Goal: Register for event/course

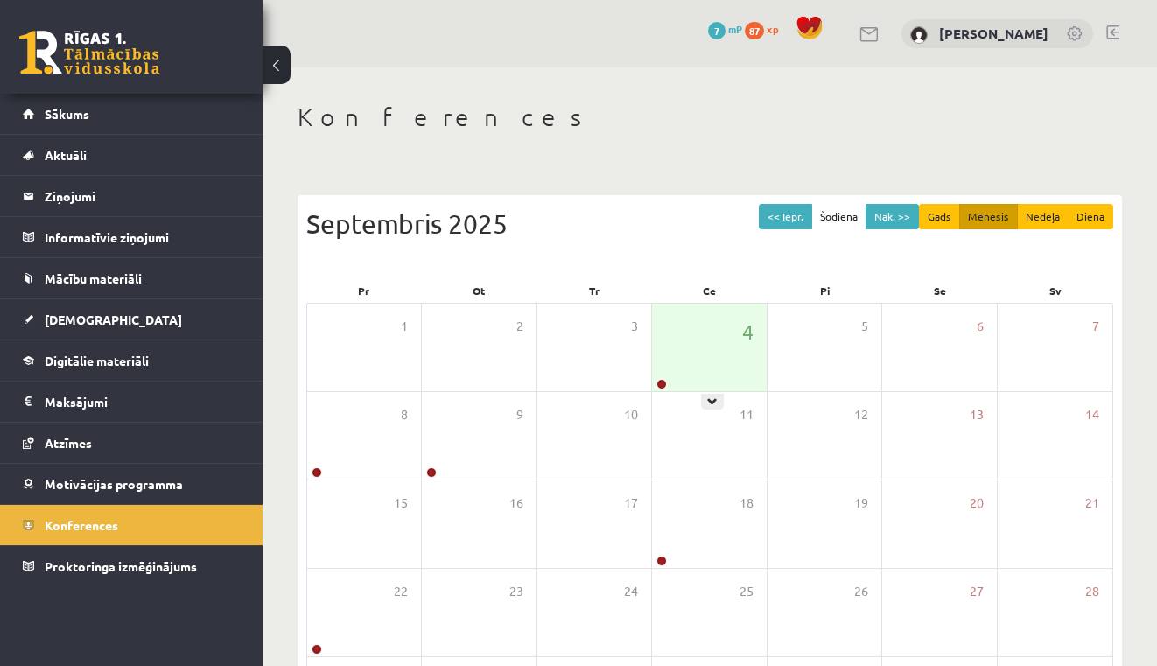
click at [686, 367] on div "4" at bounding box center [709, 348] width 114 height 88
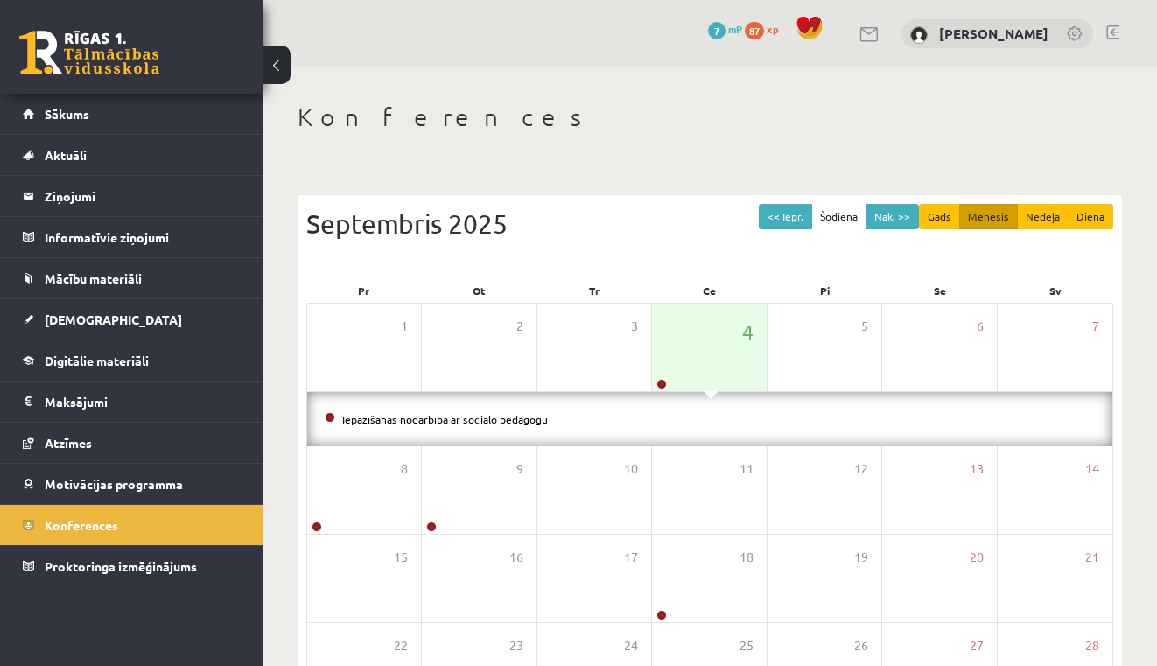
click at [581, 410] on li "Iepazīšanās nodarbība ar sociālo pedagogu" at bounding box center [710, 419] width 770 height 19
click at [412, 426] on li "Iepazīšanās nodarbība ar sociālo pedagogu" at bounding box center [710, 419] width 770 height 19
click at [408, 417] on link "Iepazīšanās nodarbība ar sociālo pedagogu" at bounding box center [445, 419] width 206 height 14
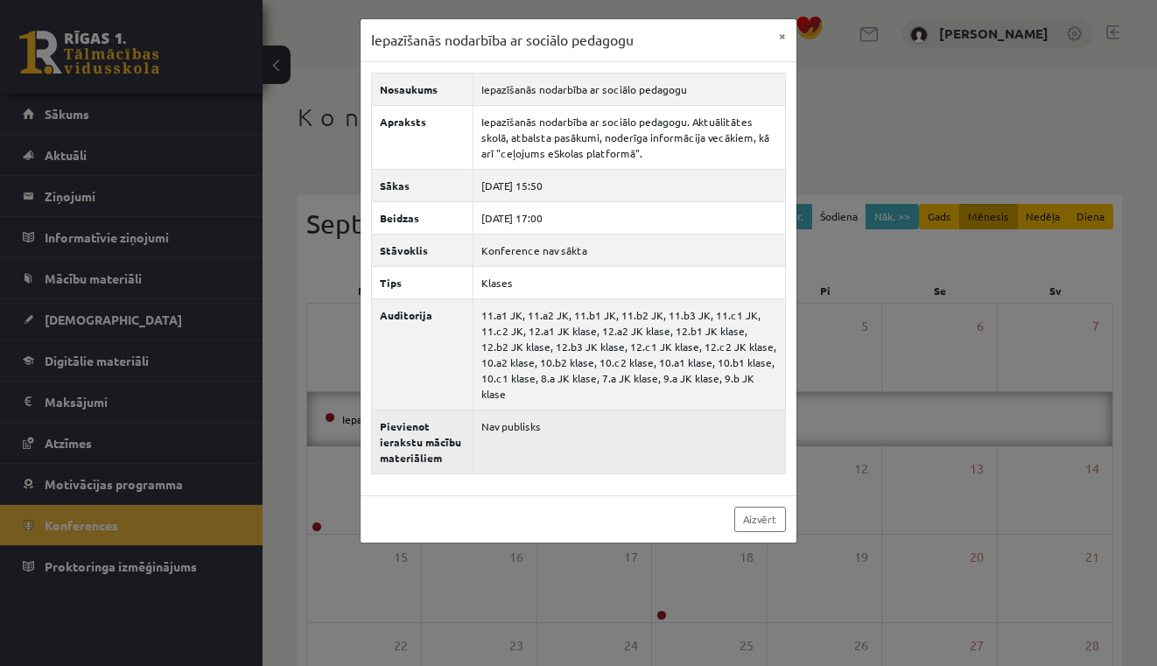
click at [480, 426] on td "Nav publisks" at bounding box center [629, 442] width 312 height 64
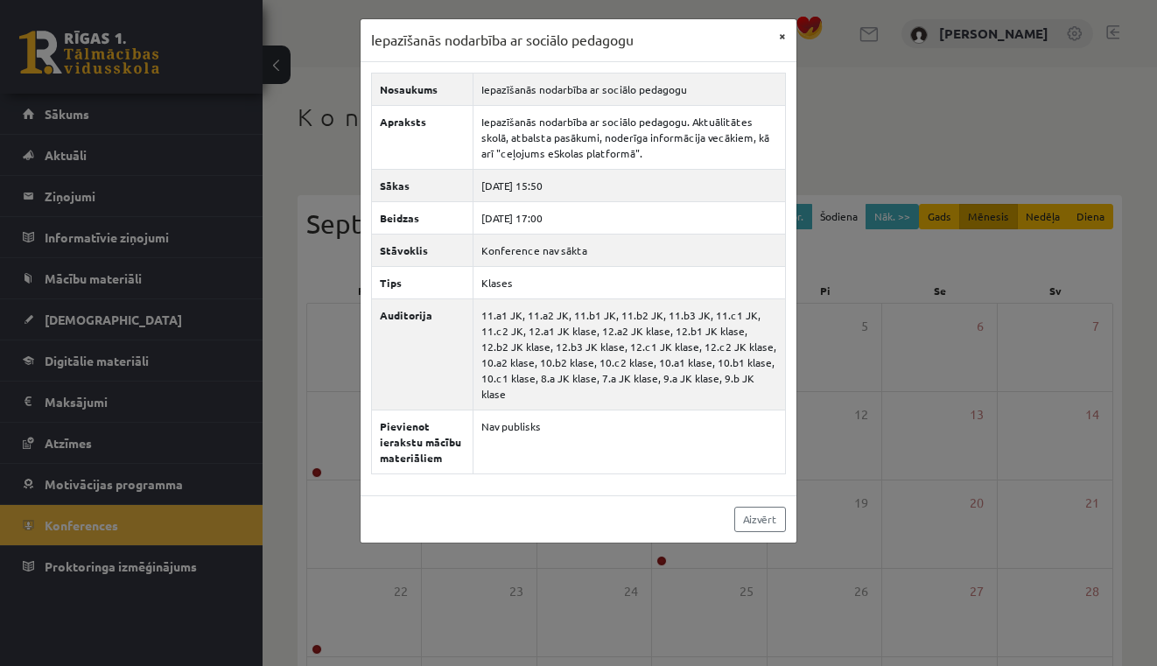
click at [781, 38] on button "×" at bounding box center [782, 35] width 28 height 33
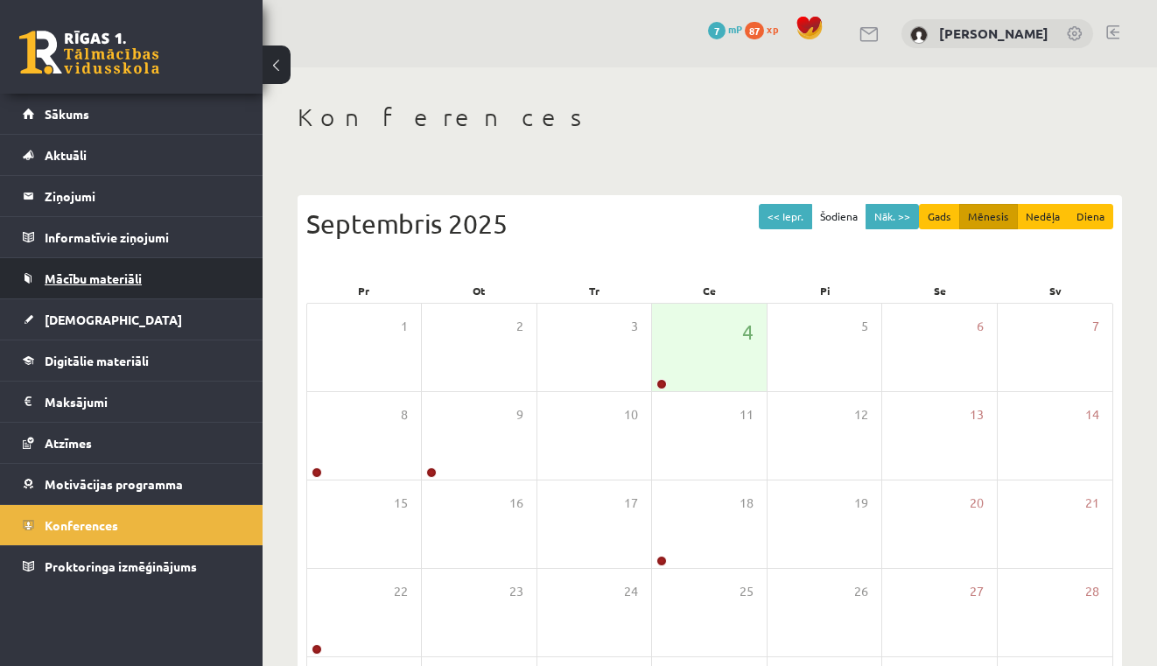
click at [136, 284] on span "Mācību materiāli" at bounding box center [93, 278] width 97 height 16
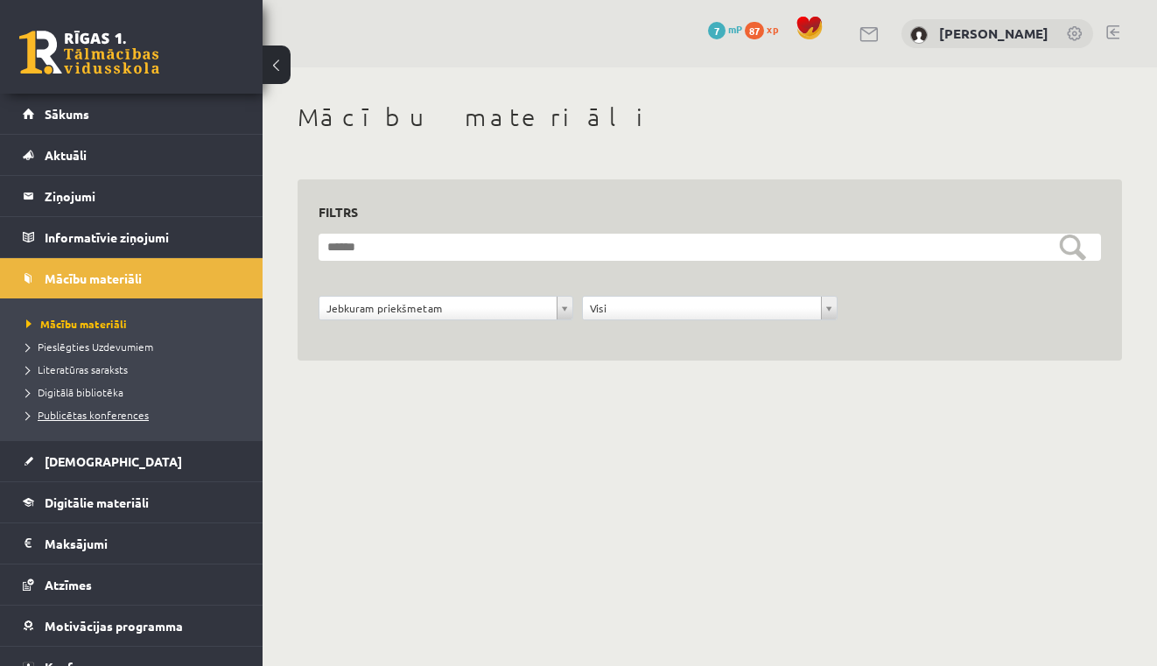
click at [106, 411] on span "Publicētas konferences" at bounding box center [87, 415] width 123 height 14
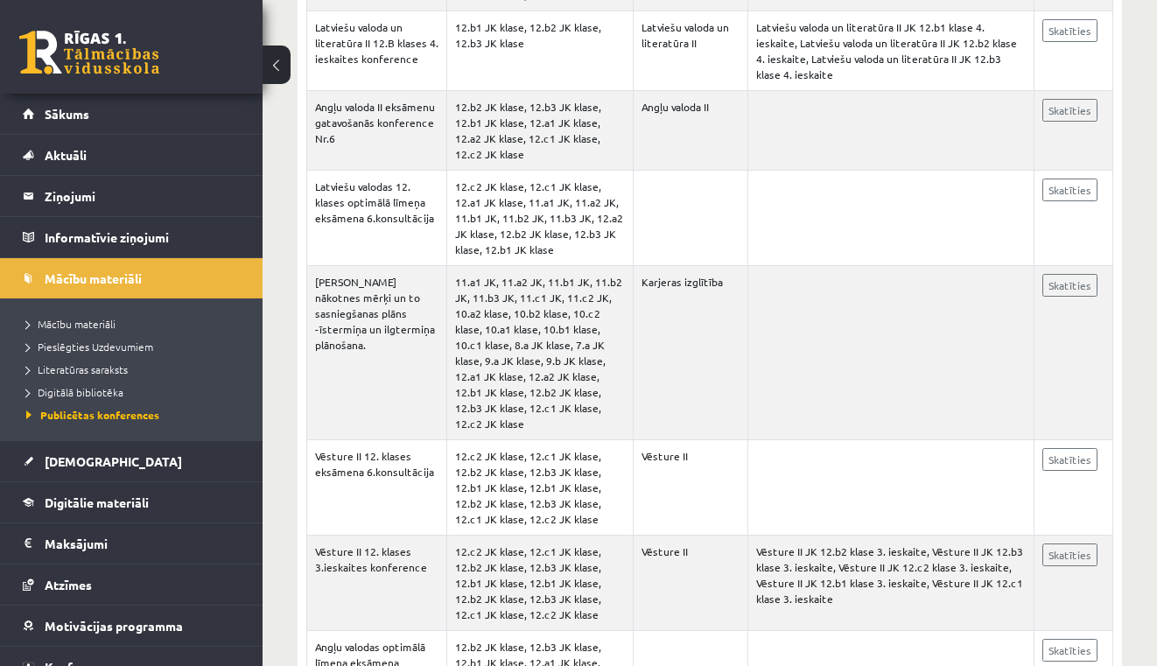
scroll to position [2536, 0]
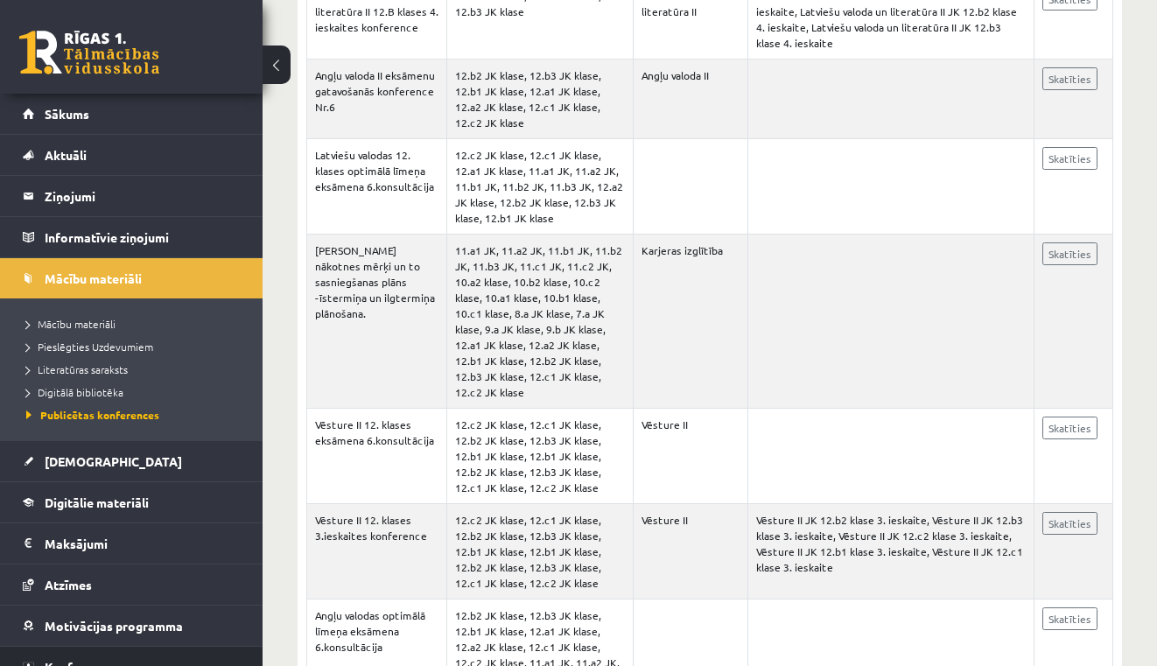
click at [84, 659] on link "Konferences" at bounding box center [132, 667] width 218 height 40
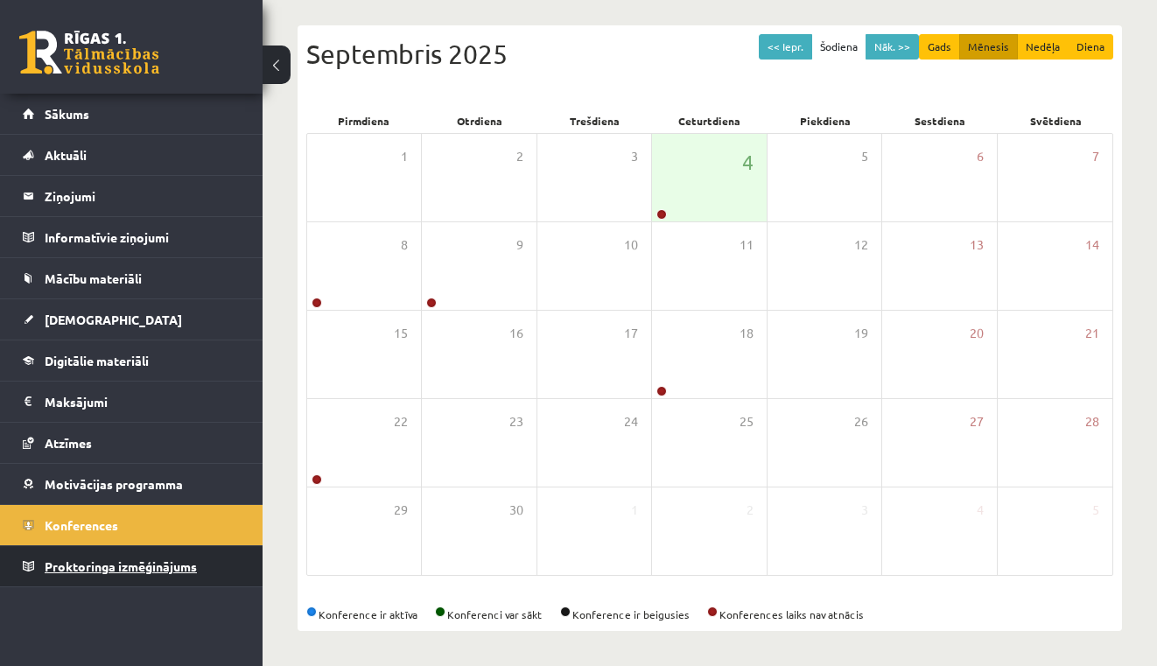
scroll to position [170, 0]
click at [683, 170] on div "4" at bounding box center [709, 178] width 114 height 88
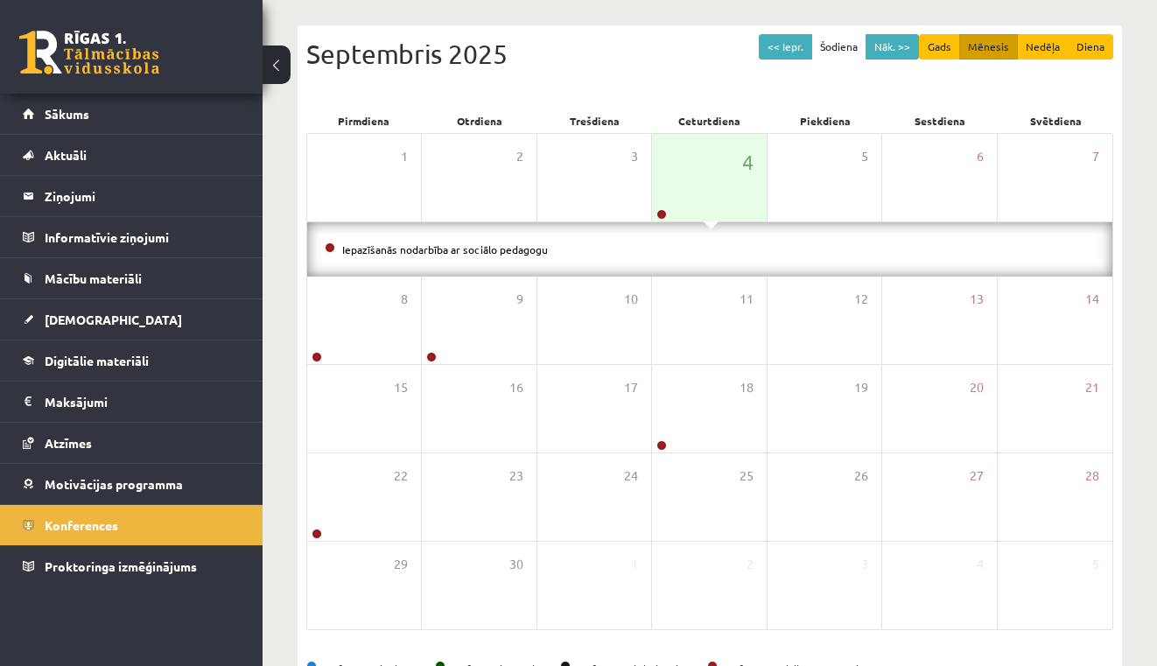
click at [490, 256] on li "Iepazīšanās nodarbība ar sociālo pedagogu" at bounding box center [710, 249] width 770 height 19
click at [487, 253] on link "Iepazīšanās nodarbība ar sociālo pedagogu" at bounding box center [445, 249] width 206 height 14
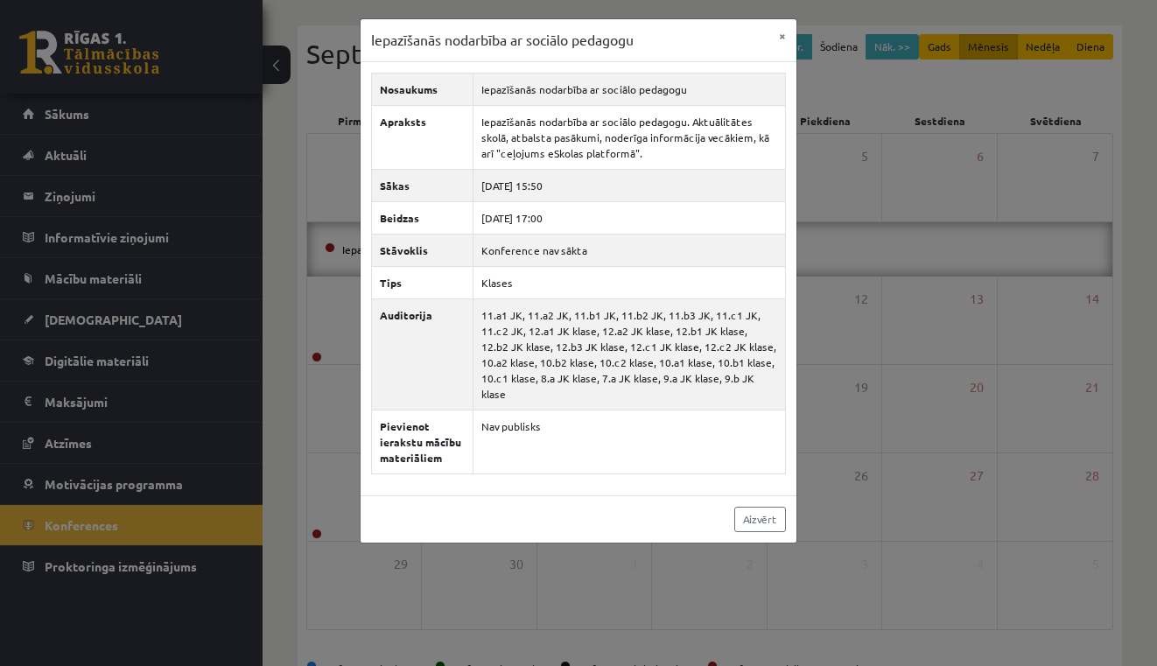
click at [151, 128] on div "Iepazīšanās nodarbība ar sociālo pedagogu × Nosaukums Iepazīšanās nodarbība ar …" at bounding box center [578, 333] width 1157 height 666
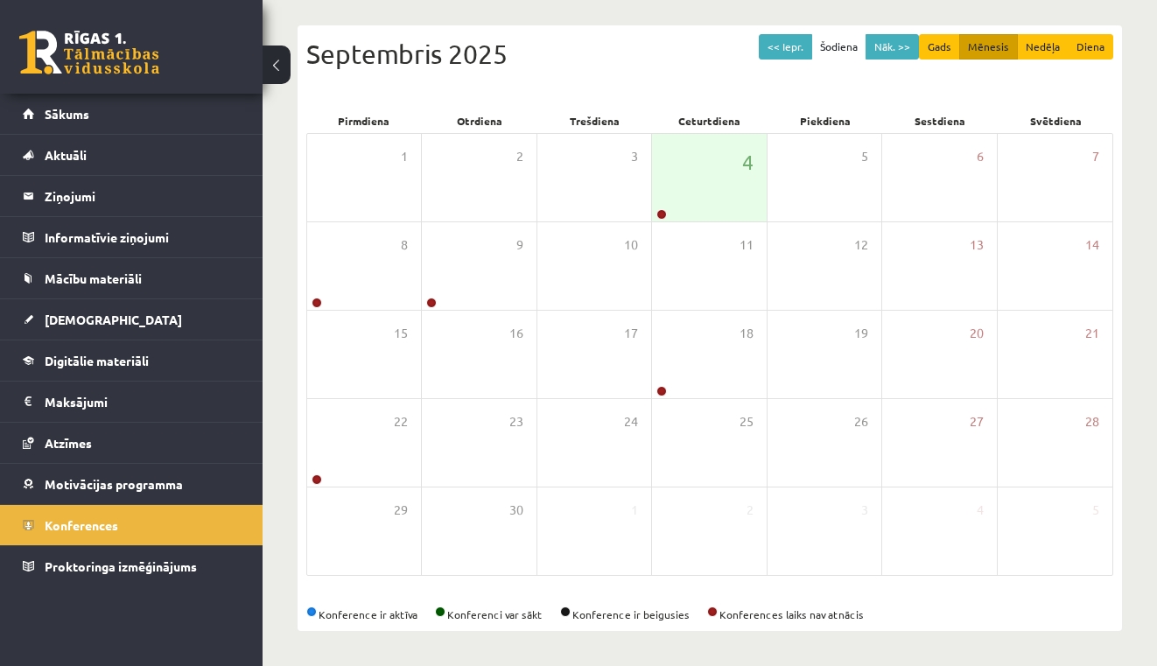
click at [151, 128] on link "Sākums" at bounding box center [132, 114] width 218 height 40
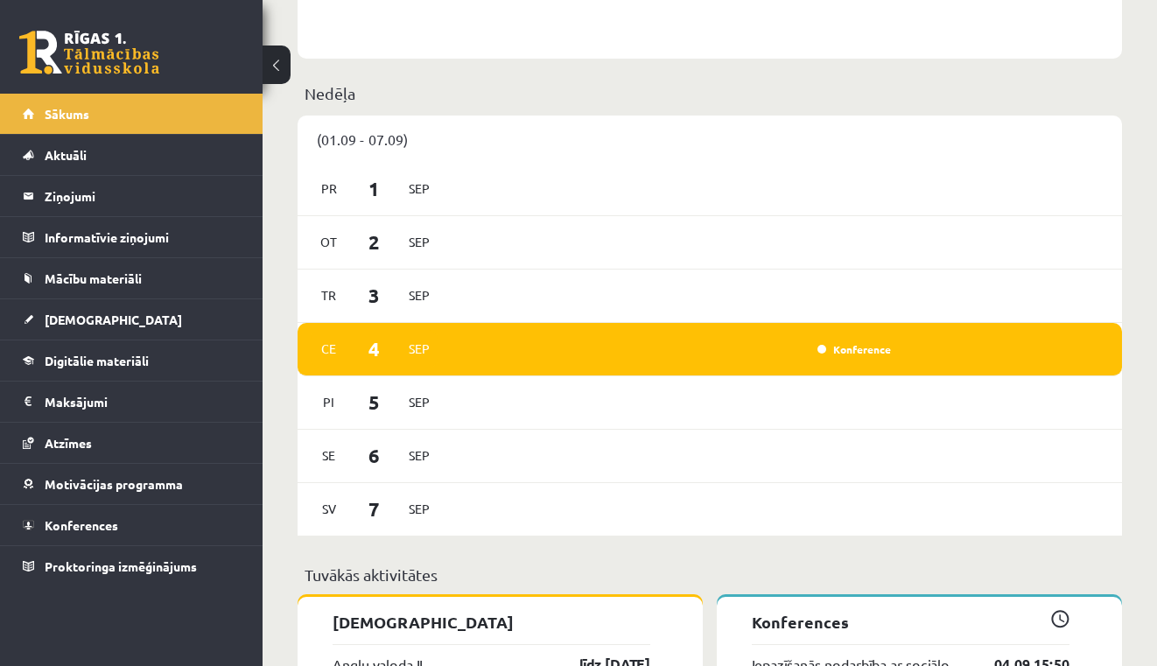
scroll to position [1027, 0]
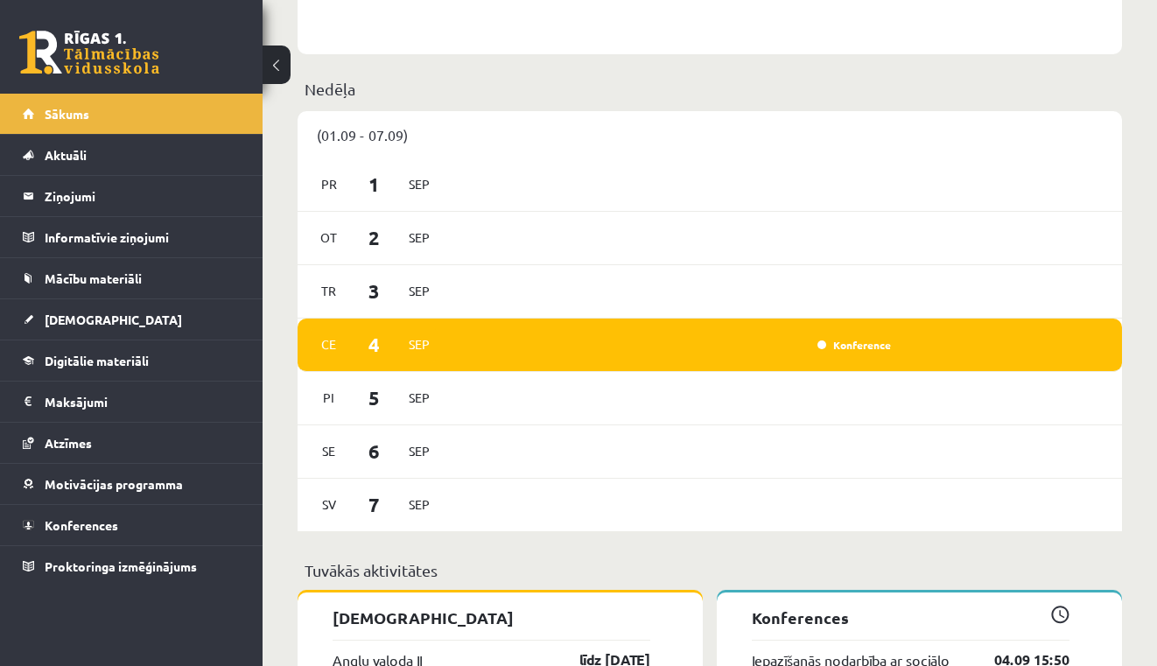
click at [922, 655] on link "Iepazīšanās nodarbība ar sociālo pedagogu" at bounding box center [860, 670] width 216 height 42
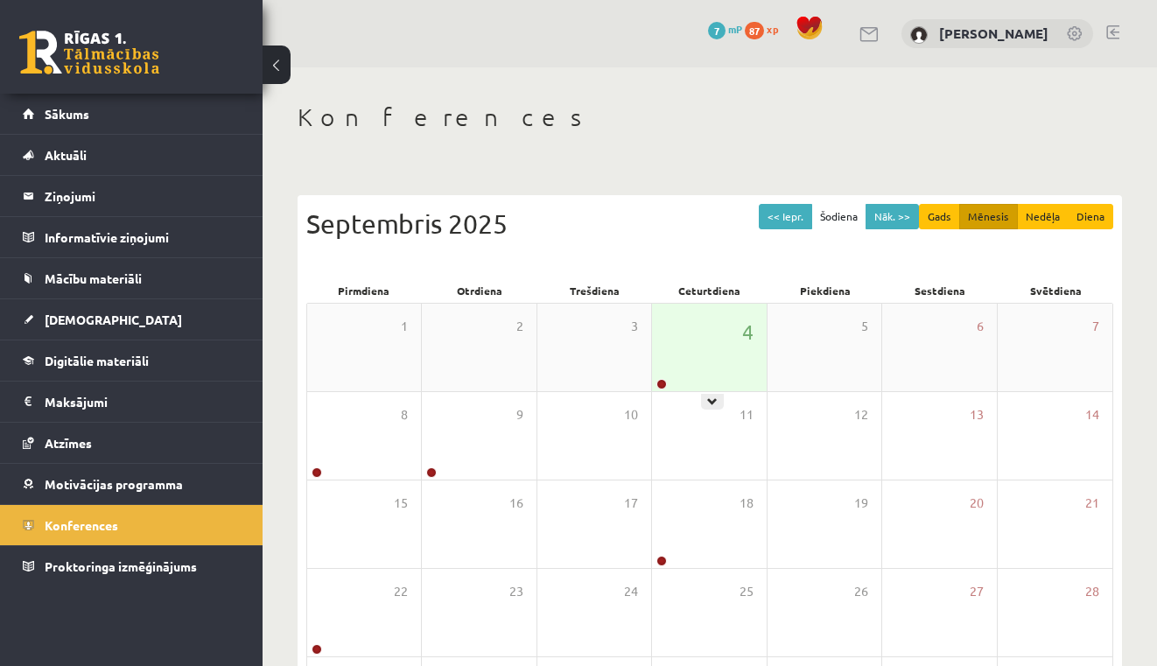
click at [715, 345] on div "4" at bounding box center [709, 348] width 114 height 88
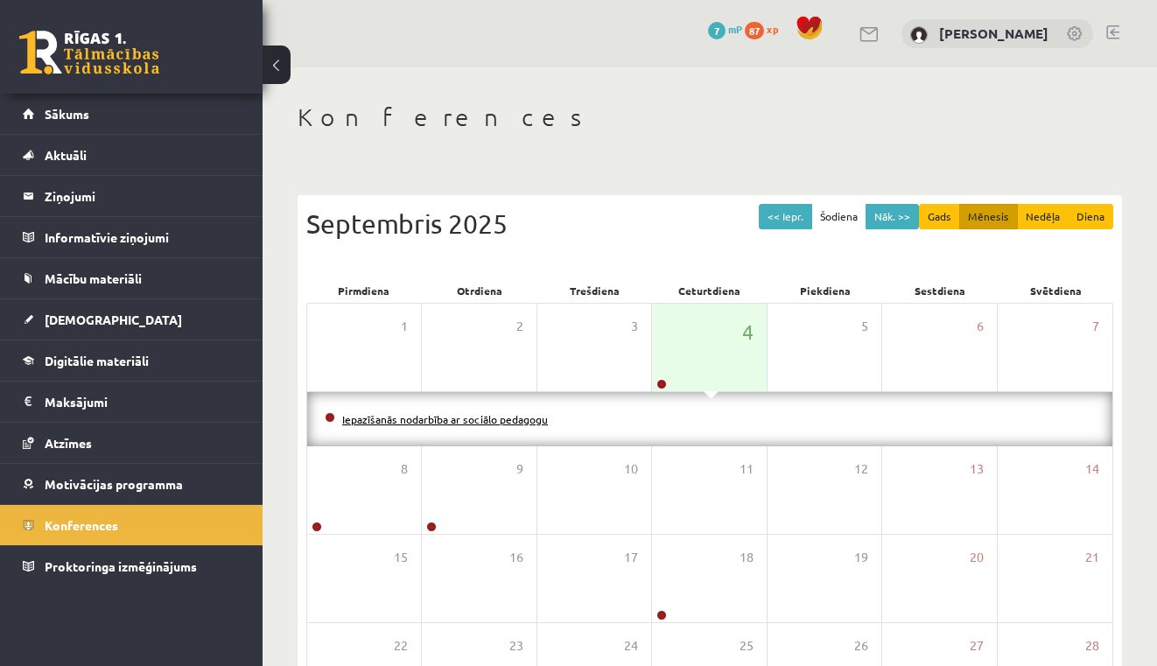
click at [424, 417] on link "Iepazīšanās nodarbība ar sociālo pedagogu" at bounding box center [445, 419] width 206 height 14
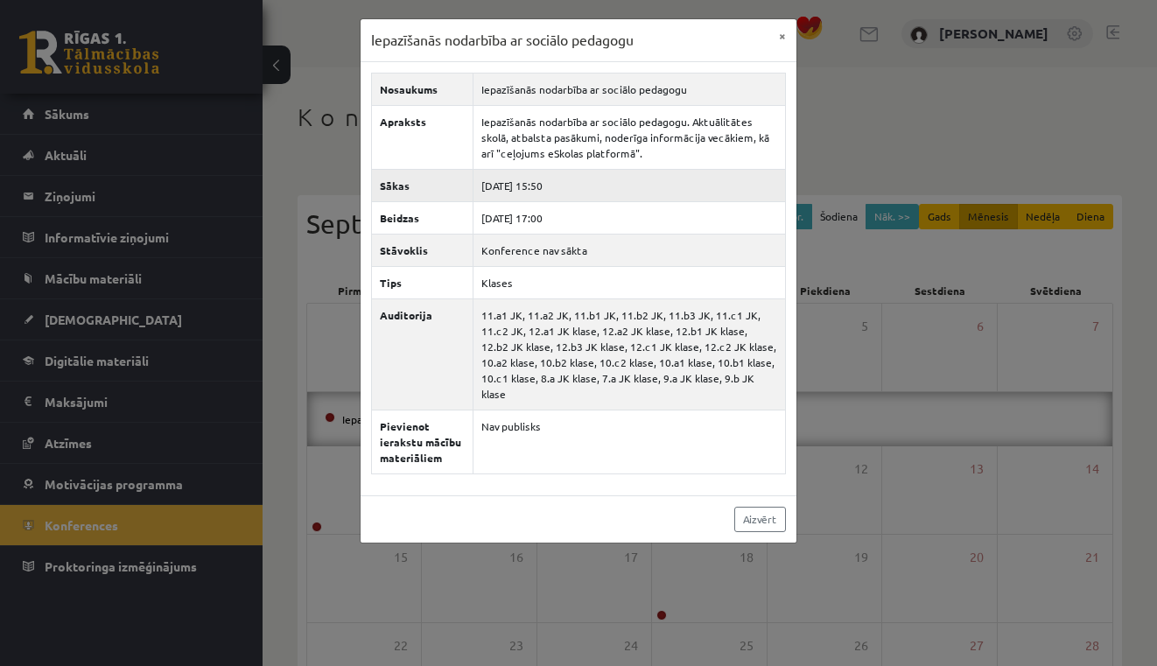
click at [495, 187] on td "[DATE] 15:50" at bounding box center [629, 185] width 312 height 32
click at [420, 182] on th "Sākas" at bounding box center [423, 185] width 102 height 32
click at [473, 200] on td "2025-09-04 15:50" at bounding box center [629, 185] width 312 height 32
click at [778, 44] on button "×" at bounding box center [782, 35] width 28 height 33
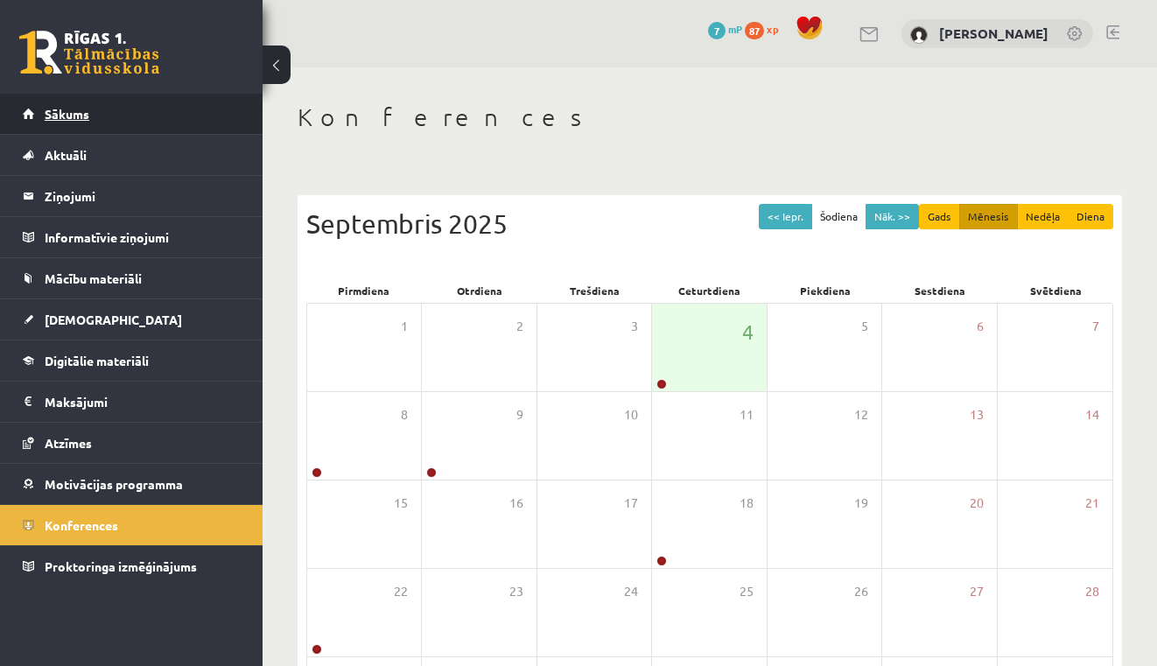
click at [116, 121] on link "Sākums" at bounding box center [132, 114] width 218 height 40
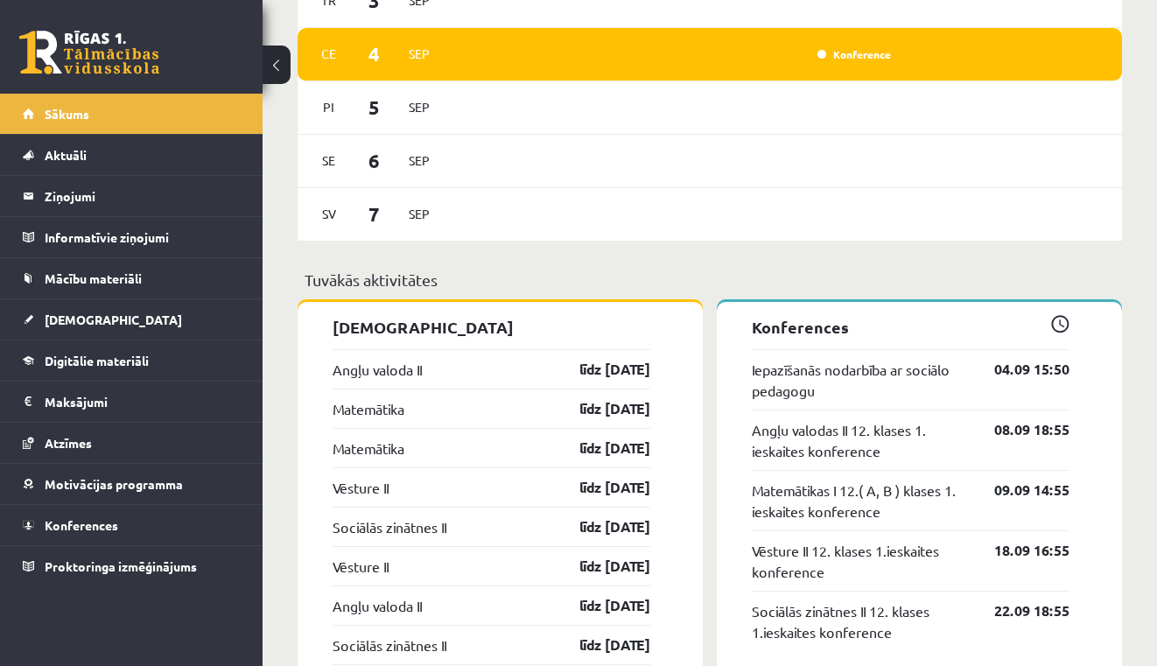
scroll to position [1322, 0]
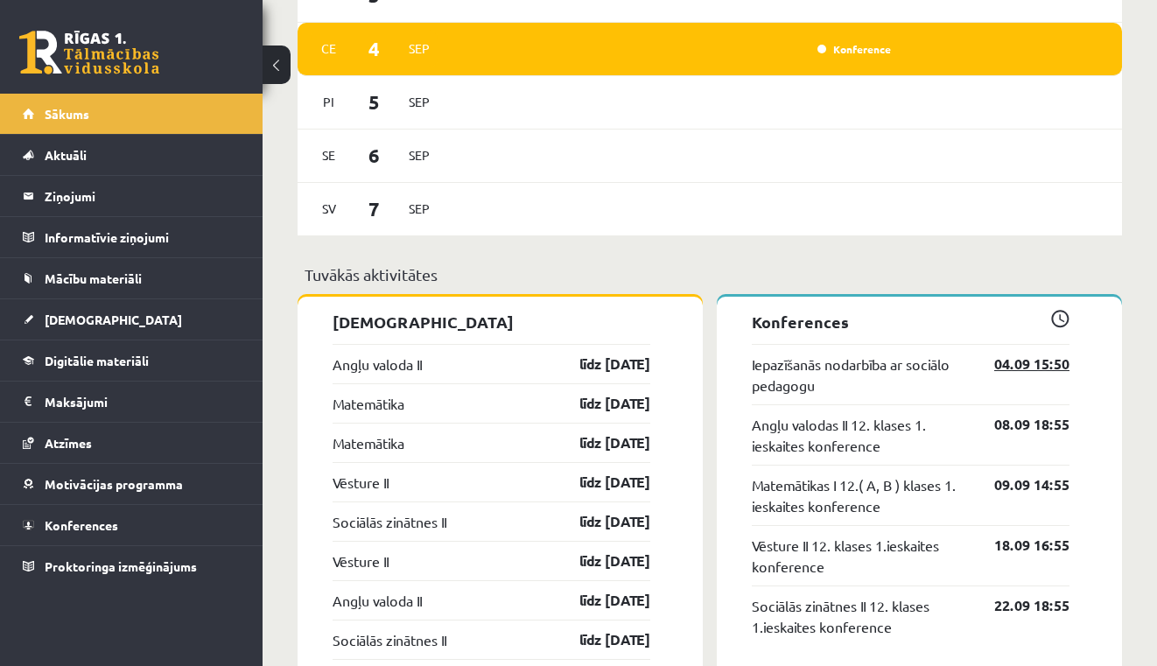
click at [1020, 375] on link "04.09 15:50" at bounding box center [1019, 364] width 102 height 21
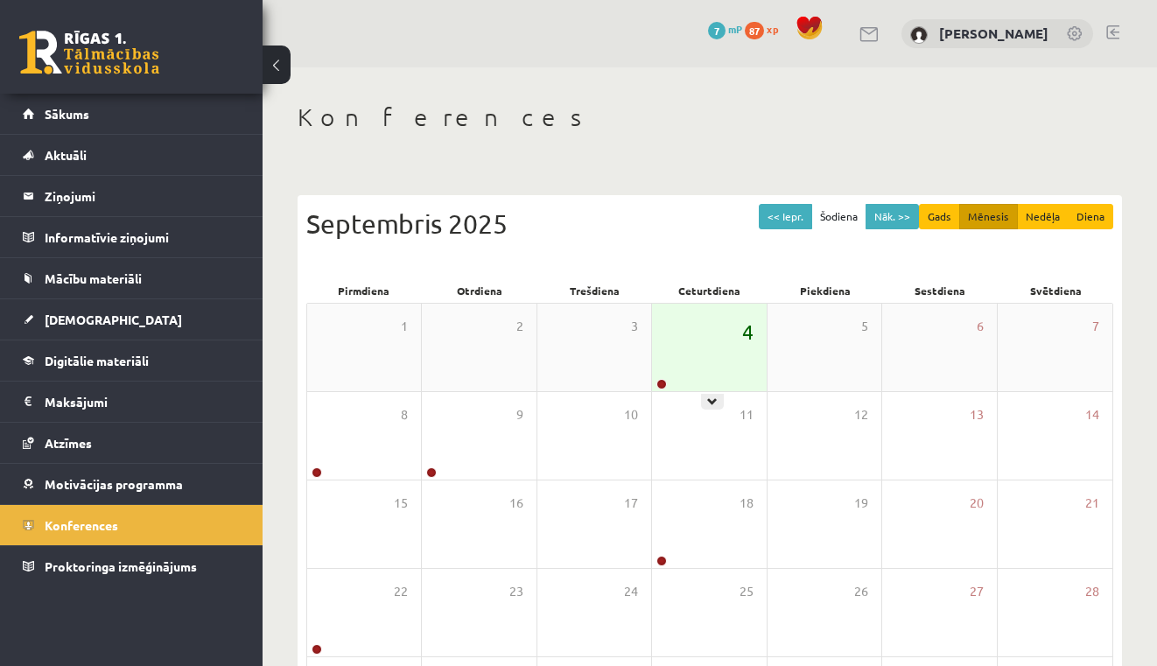
click at [750, 345] on span "4" at bounding box center [747, 332] width 11 height 30
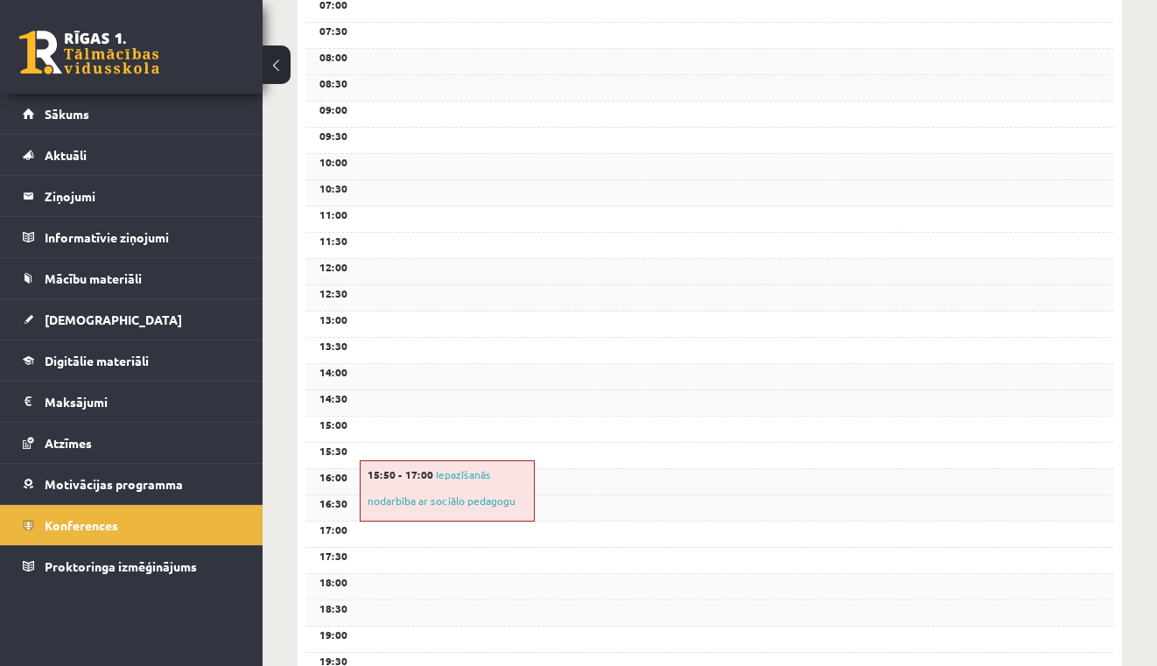
scroll to position [394, 0]
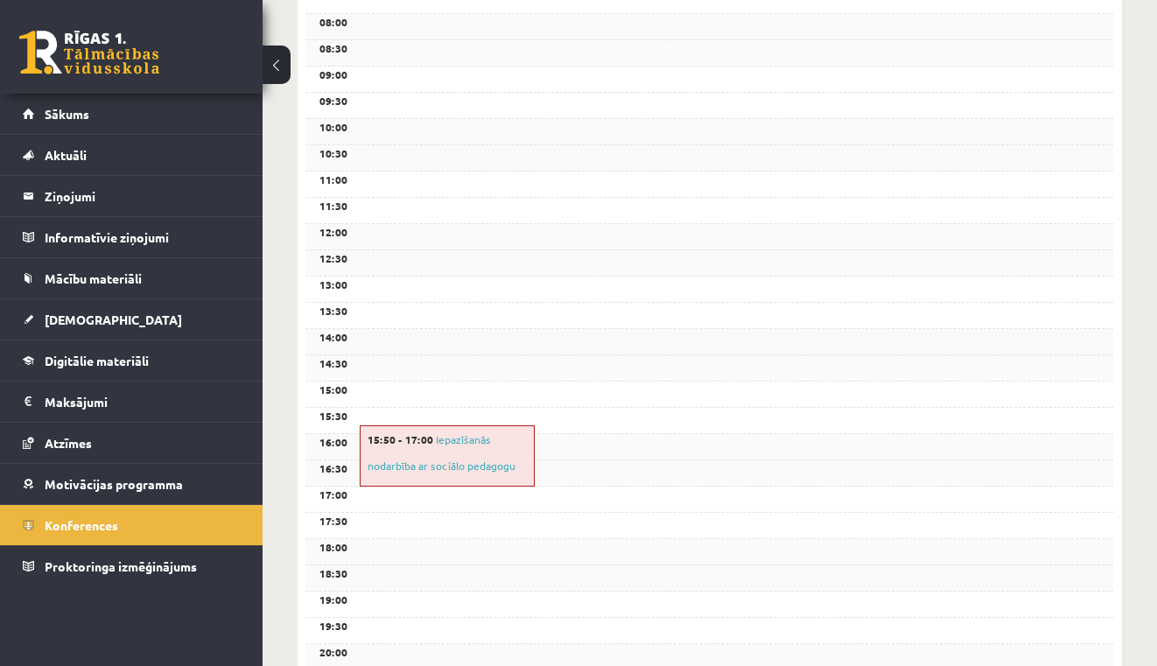
click at [490, 453] on div "15:50 - 17:00 Iepazīšanās nodarbība ar sociālo pedagogu" at bounding box center [447, 455] width 175 height 61
click at [440, 438] on link "Iepazīšanās nodarbība ar sociālo pedagogu" at bounding box center [442, 452] width 148 height 40
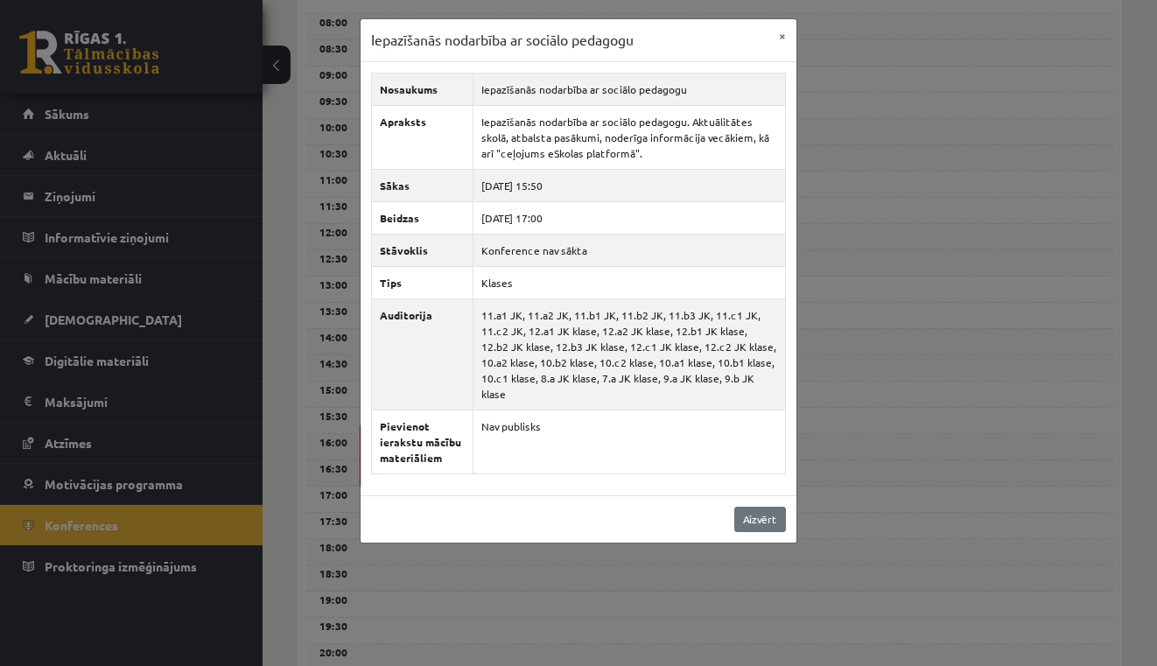
click at [774, 515] on link "Aizvērt" at bounding box center [760, 519] width 52 height 25
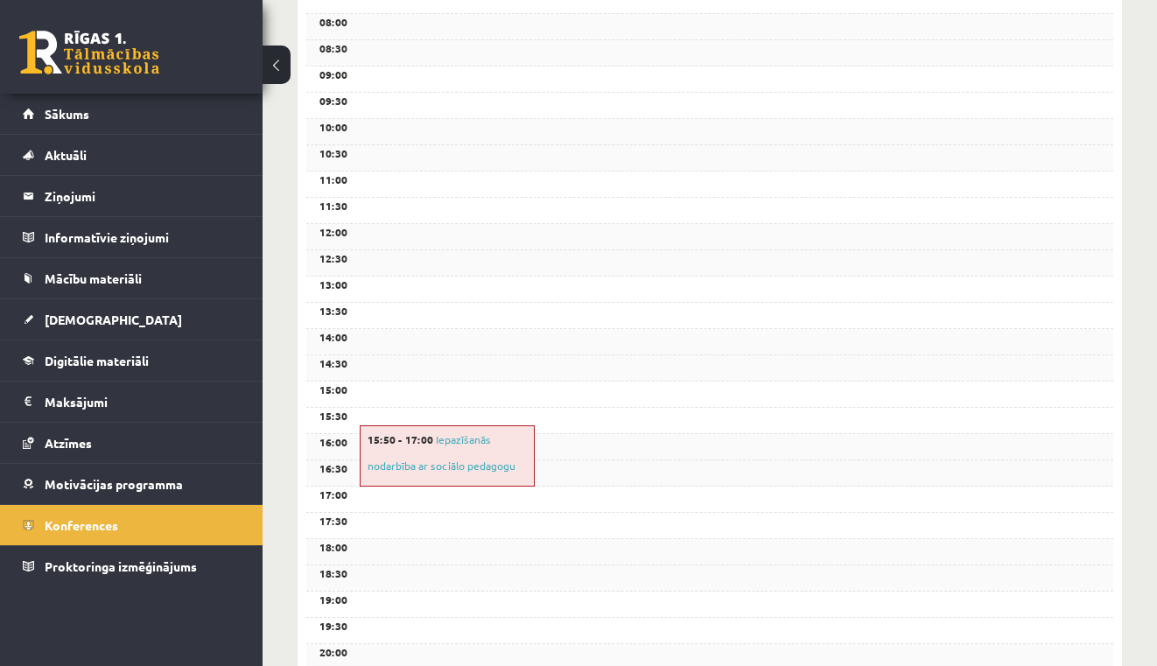
click at [488, 453] on div "15:50 - 17:00 Iepazīšanās nodarbība ar sociālo pedagogu" at bounding box center [447, 455] width 175 height 61
click at [386, 444] on div "15:50 - 17:00 Iepazīšanās nodarbība ar sociālo pedagogu" at bounding box center [447, 455] width 175 height 61
click at [415, 445] on div "15:50 - 17:00 Iepazīšanās nodarbība ar sociālo pedagogu" at bounding box center [447, 455] width 175 height 61
click at [454, 430] on div "15:50 - 17:00 Iepazīšanās nodarbība ar sociālo pedagogu" at bounding box center [447, 455] width 175 height 61
click at [454, 439] on link "Iepazīšanās nodarbība ar sociālo pedagogu" at bounding box center [442, 452] width 148 height 40
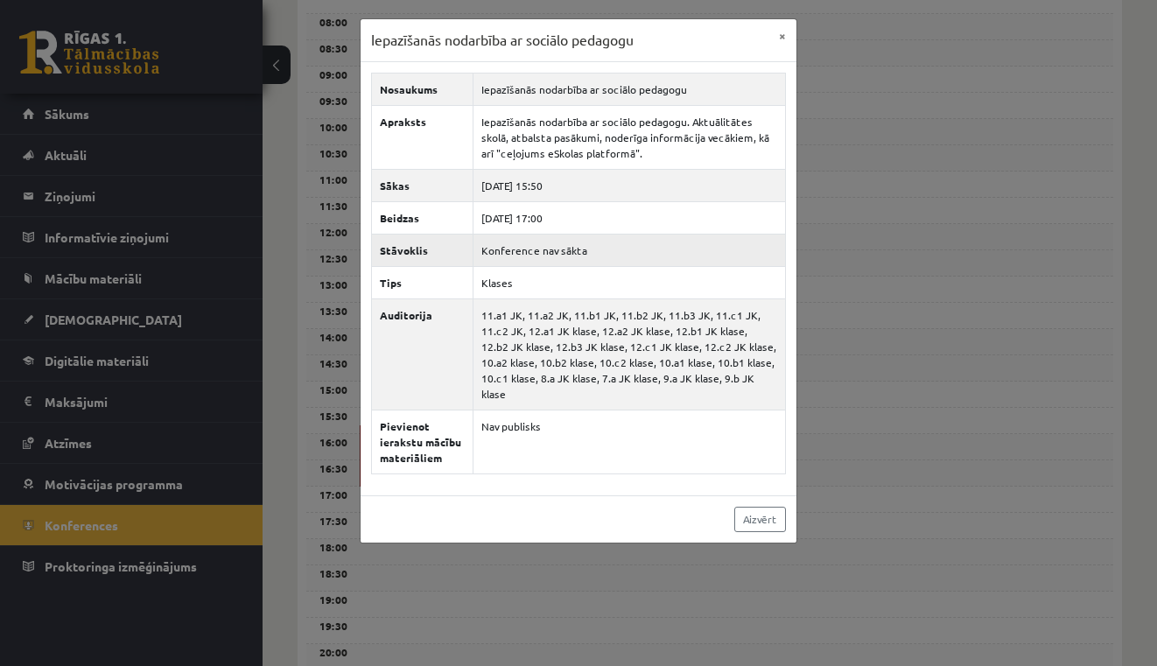
click at [508, 247] on td "Konference nav sākta" at bounding box center [629, 250] width 312 height 32
click at [578, 249] on td "Konference nav sākta" at bounding box center [629, 250] width 312 height 32
click at [523, 184] on td "[DATE] 15:50" at bounding box center [629, 185] width 312 height 32
click at [172, 487] on div "Iepazīšanās nodarbība ar sociālo pedagogu × Nosaukums Iepazīšanās nodarbība ar …" at bounding box center [578, 333] width 1157 height 666
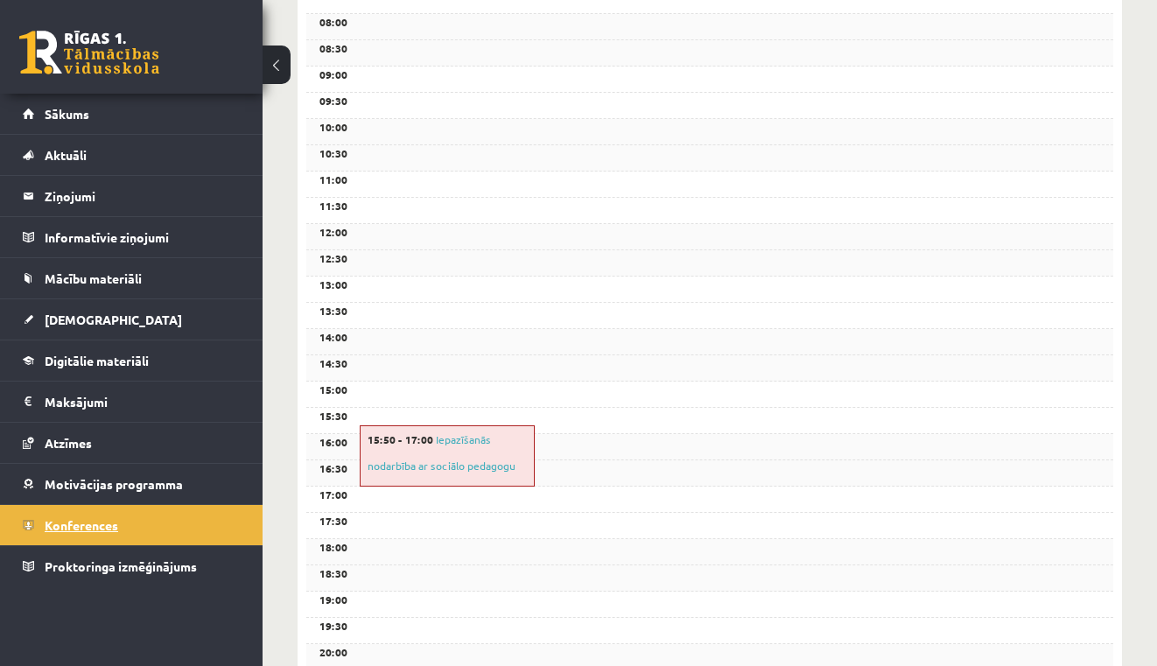
click at [158, 537] on link "Konferences" at bounding box center [132, 525] width 218 height 40
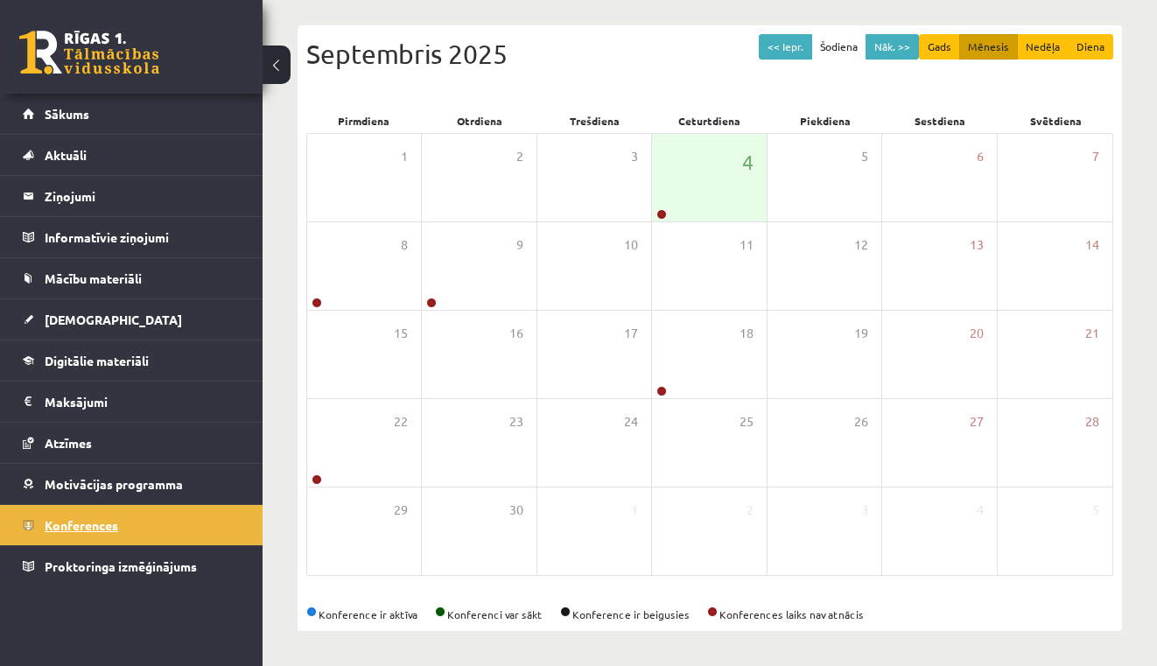
scroll to position [170, 0]
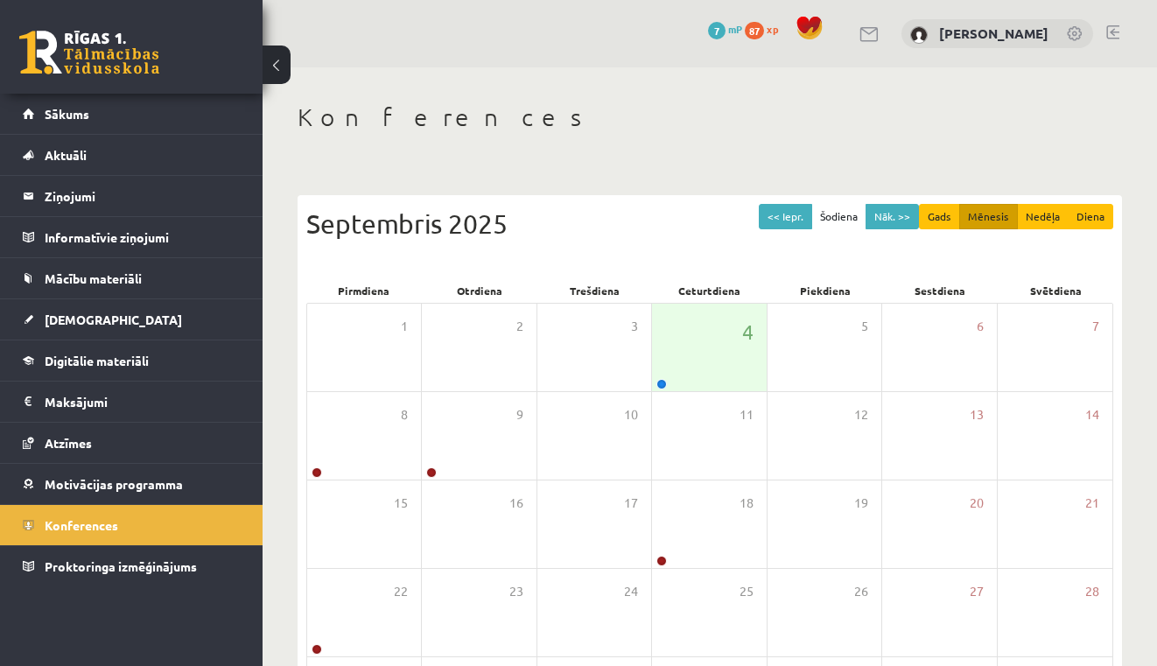
scroll to position [170, 0]
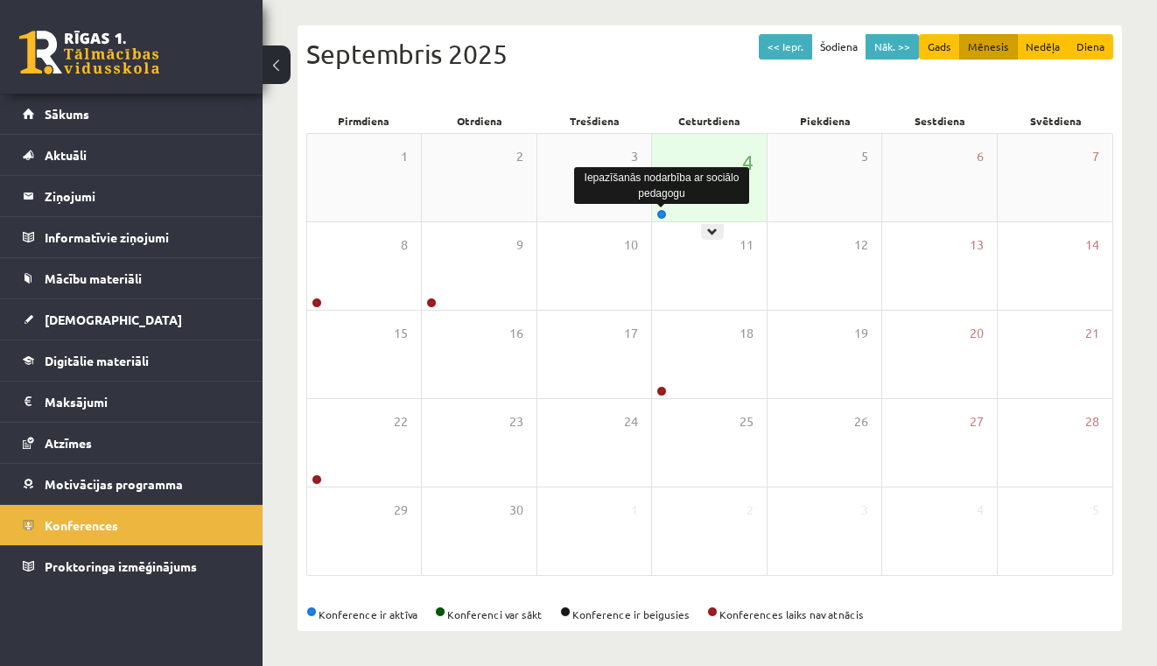
click at [661, 212] on link at bounding box center [661, 214] width 11 height 11
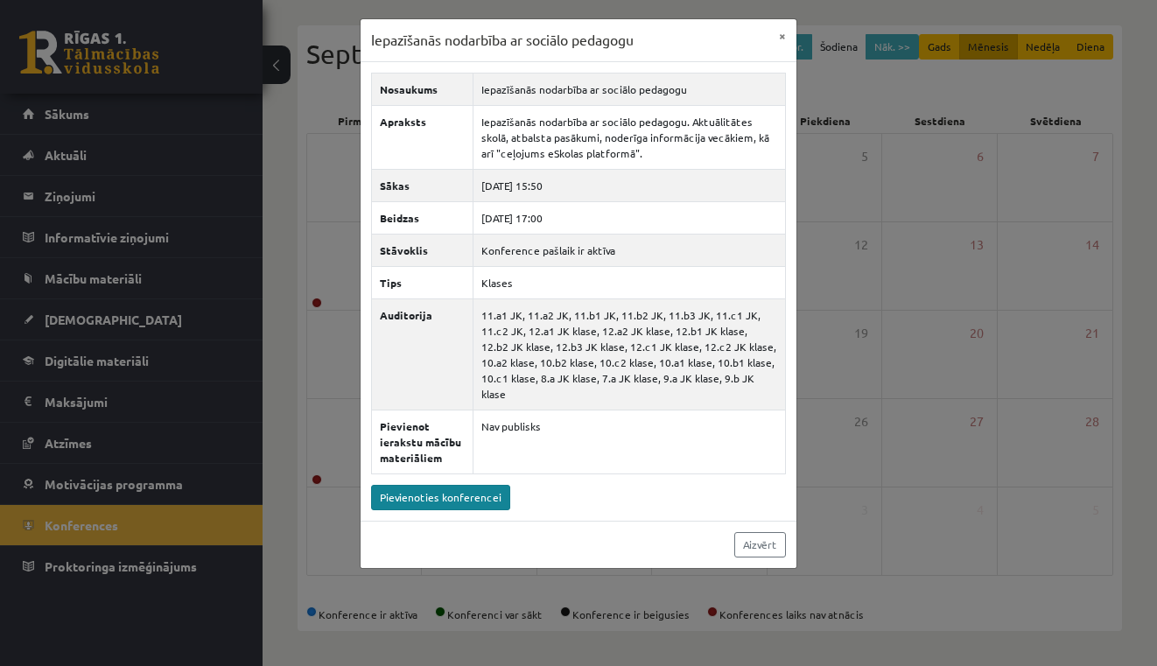
click at [429, 494] on link "Pievienoties konferencei" at bounding box center [440, 497] width 139 height 25
